Goal: Task Accomplishment & Management: Complete application form

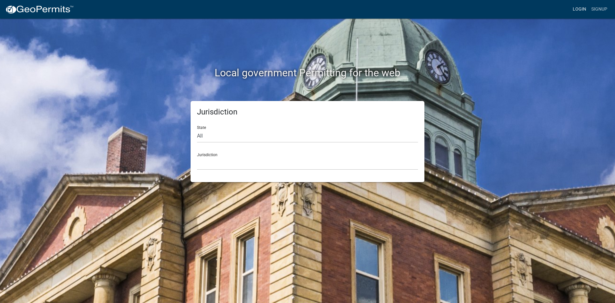
click at [579, 11] on link "Login" at bounding box center [579, 9] width 19 height 12
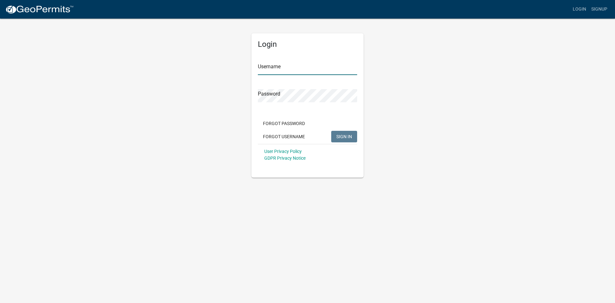
type input "ganeal"
click at [340, 135] on span "SIGN IN" at bounding box center [344, 136] width 16 height 5
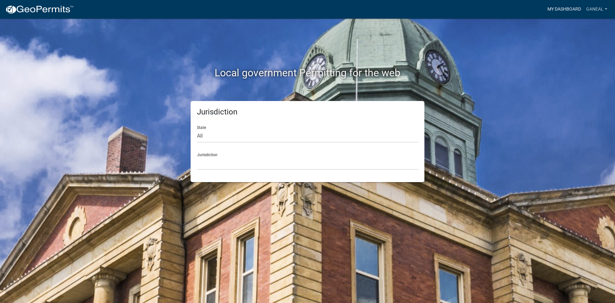
click at [554, 11] on link "My Dashboard" at bounding box center [564, 9] width 39 height 12
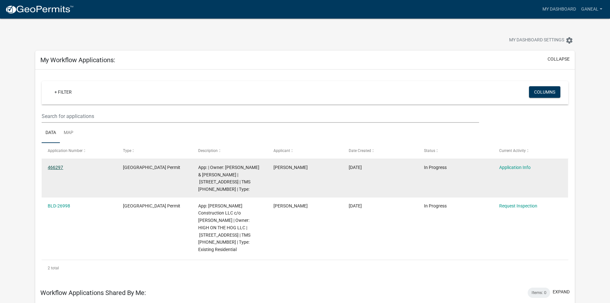
click at [54, 166] on link "466297" at bounding box center [55, 167] width 15 height 5
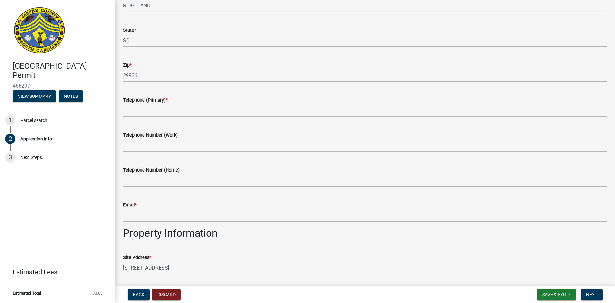
scroll to position [160, 0]
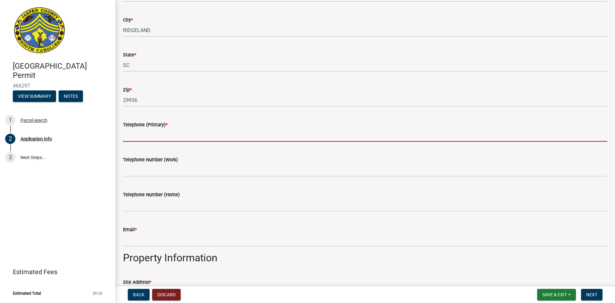
click at [167, 131] on input "Telephone (Primary) *" at bounding box center [365, 134] width 484 height 13
paste input "[PHONE_NUMBER]"
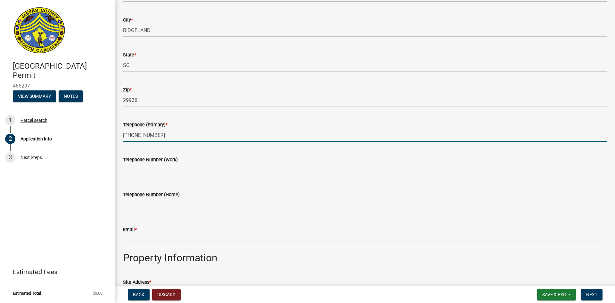
type input "[PHONE_NUMBER]"
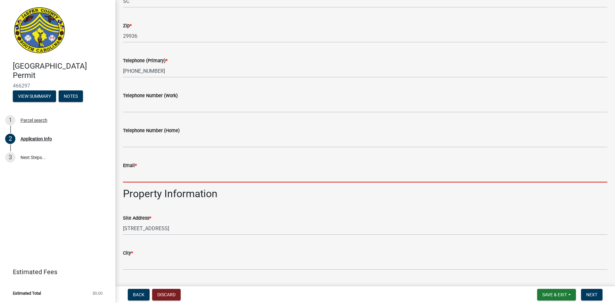
click at [137, 178] on input "Email *" at bounding box center [365, 175] width 484 height 13
paste input "[EMAIL_ADDRESS][DOMAIN_NAME]"
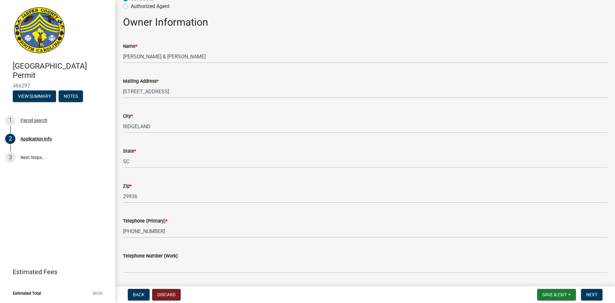
scroll to position [96, 0]
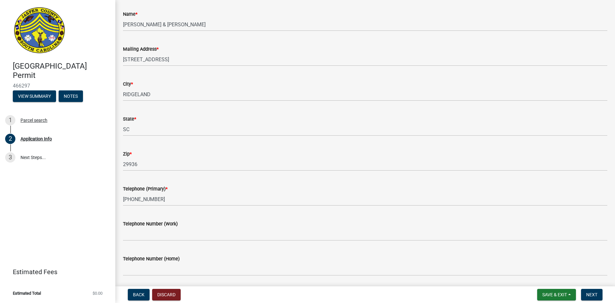
type input "[EMAIL_ADDRESS][DOMAIN_NAME]"
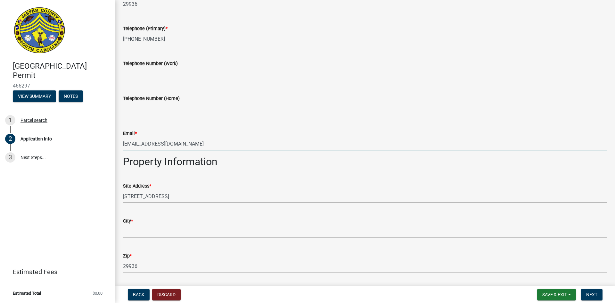
scroll to position [384, 0]
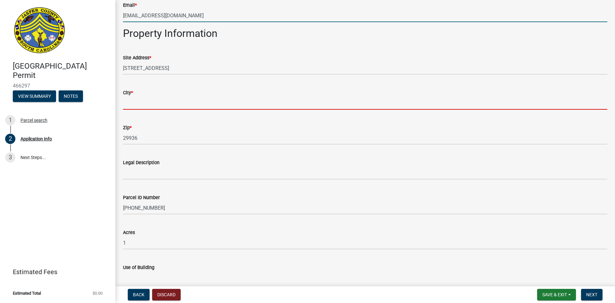
click at [142, 103] on input "City *" at bounding box center [365, 102] width 484 height 13
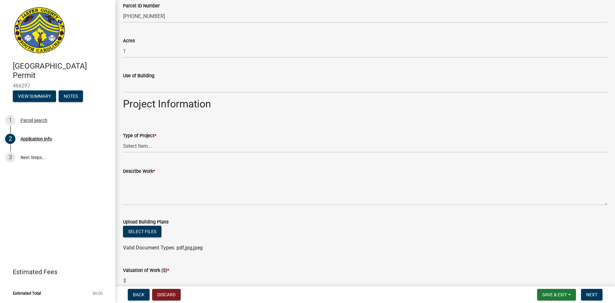
scroll to position [576, 0]
type input "Ridgeland"
click at [142, 143] on select "Select Item... Construction Trailer/Shipping Container Residential Demolition C…" at bounding box center [365, 145] width 484 height 13
click at [123, 139] on select "Select Item... Construction Trailer/Shipping Container Residential Demolition C…" at bounding box center [365, 145] width 484 height 13
select select "6570ce79-212e-4c42-b64f-f74b85e12671"
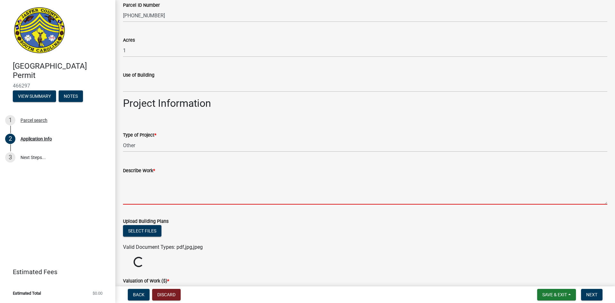
click at [137, 192] on textarea "Describe Work *" at bounding box center [365, 189] width 484 height 30
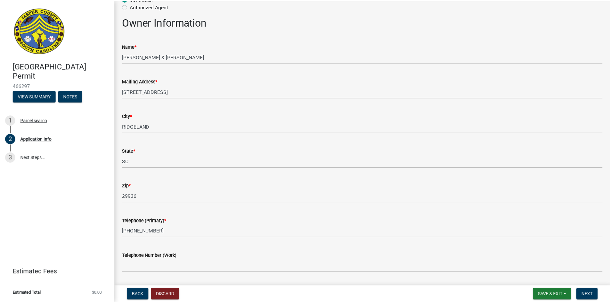
scroll to position [0, 0]
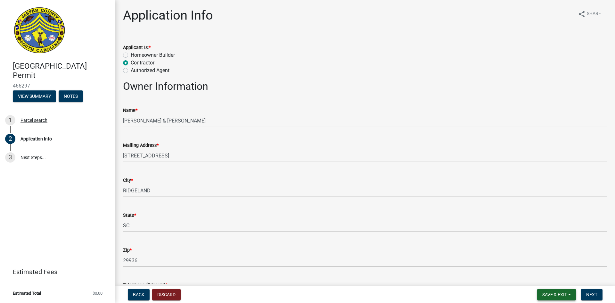
type textarea "Grocery Store upfit"
click at [562, 291] on button "Save & Exit" at bounding box center [556, 295] width 39 height 12
click at [544, 278] on button "Save & Exit" at bounding box center [550, 277] width 51 height 15
